Goal: Navigation & Orientation: Find specific page/section

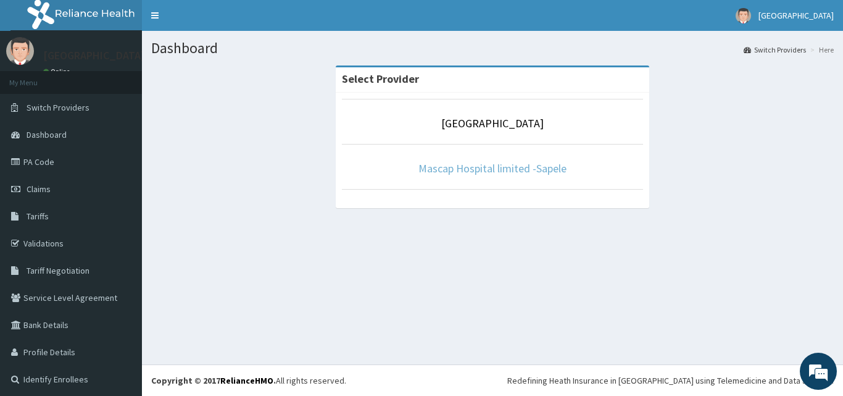
click at [505, 167] on link "Mascap Hospital limited -Sapele" at bounding box center [492, 168] width 148 height 14
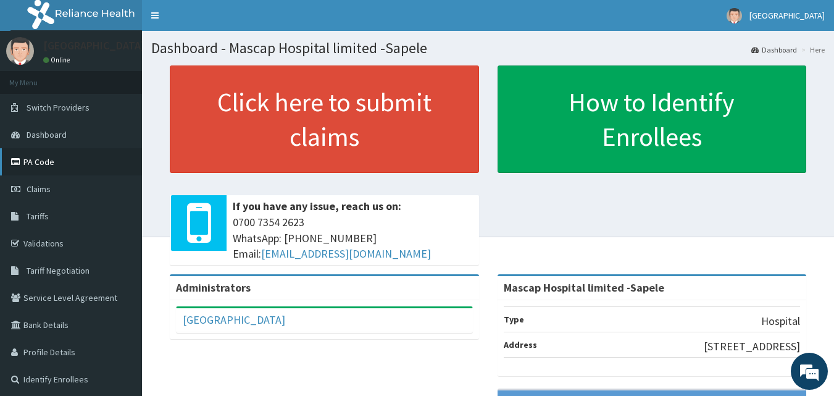
click at [32, 164] on link "PA Code" at bounding box center [71, 161] width 142 height 27
